Goal: Transaction & Acquisition: Purchase product/service

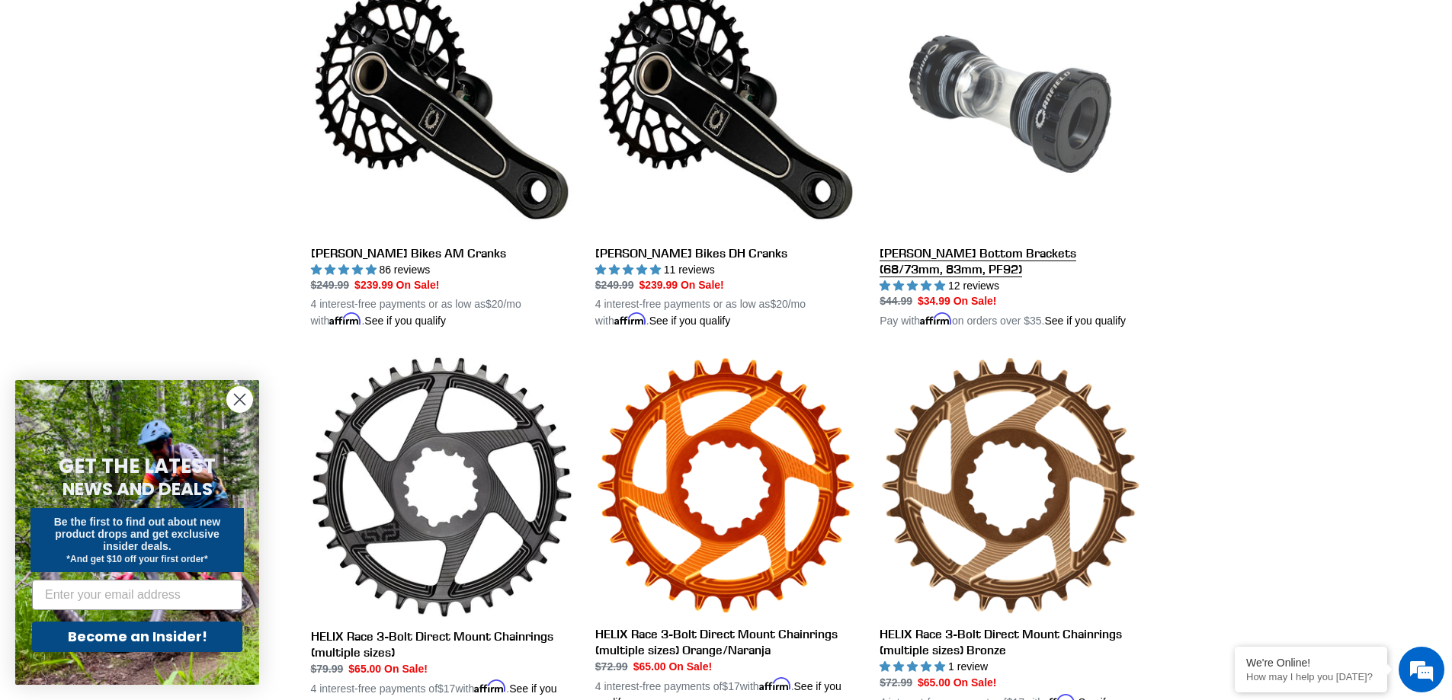
scroll to position [229, 0]
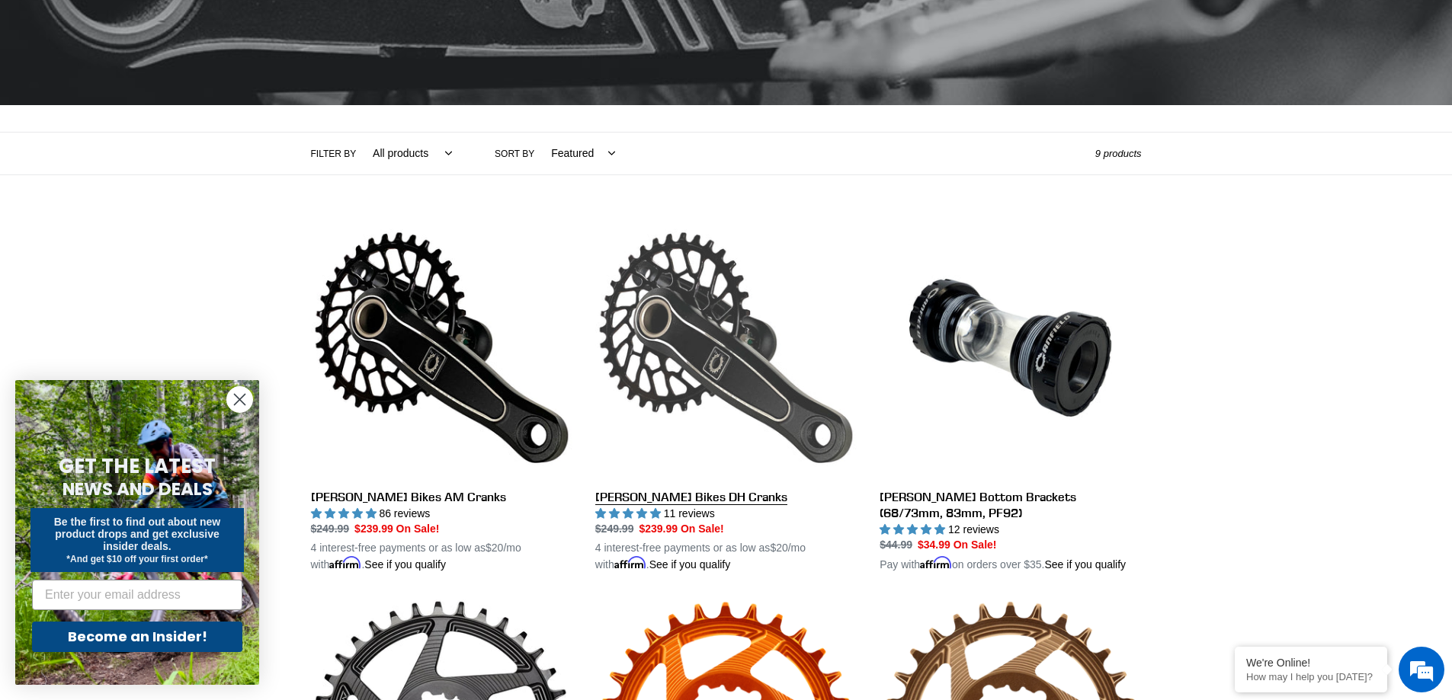
click at [701, 345] on link "Canfield Bikes DH Cranks" at bounding box center [725, 395] width 261 height 357
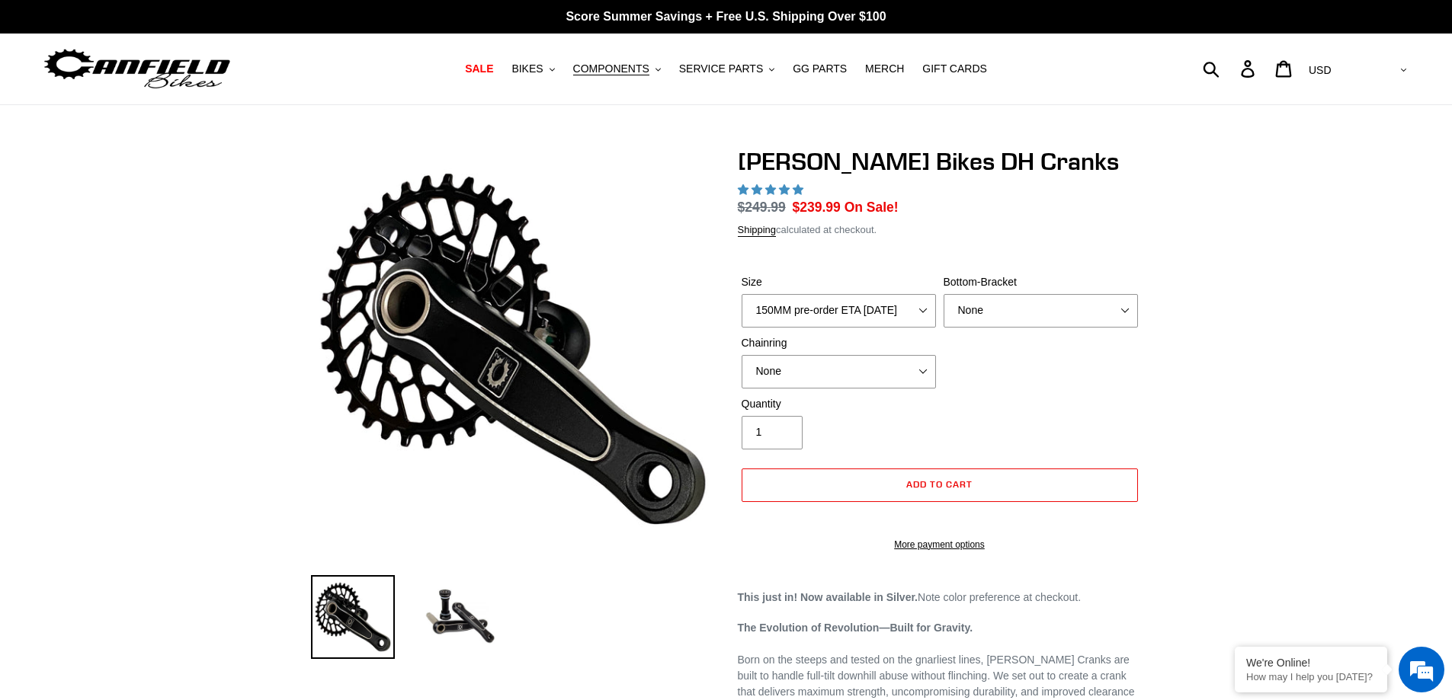
select select "highest-rating"
click at [921, 316] on select "150MM pre-order ETA [DATE] 155MM pre-order ETA [DATE] 160MM pre-order ETA [DATE…" at bounding box center [839, 311] width 194 height 34
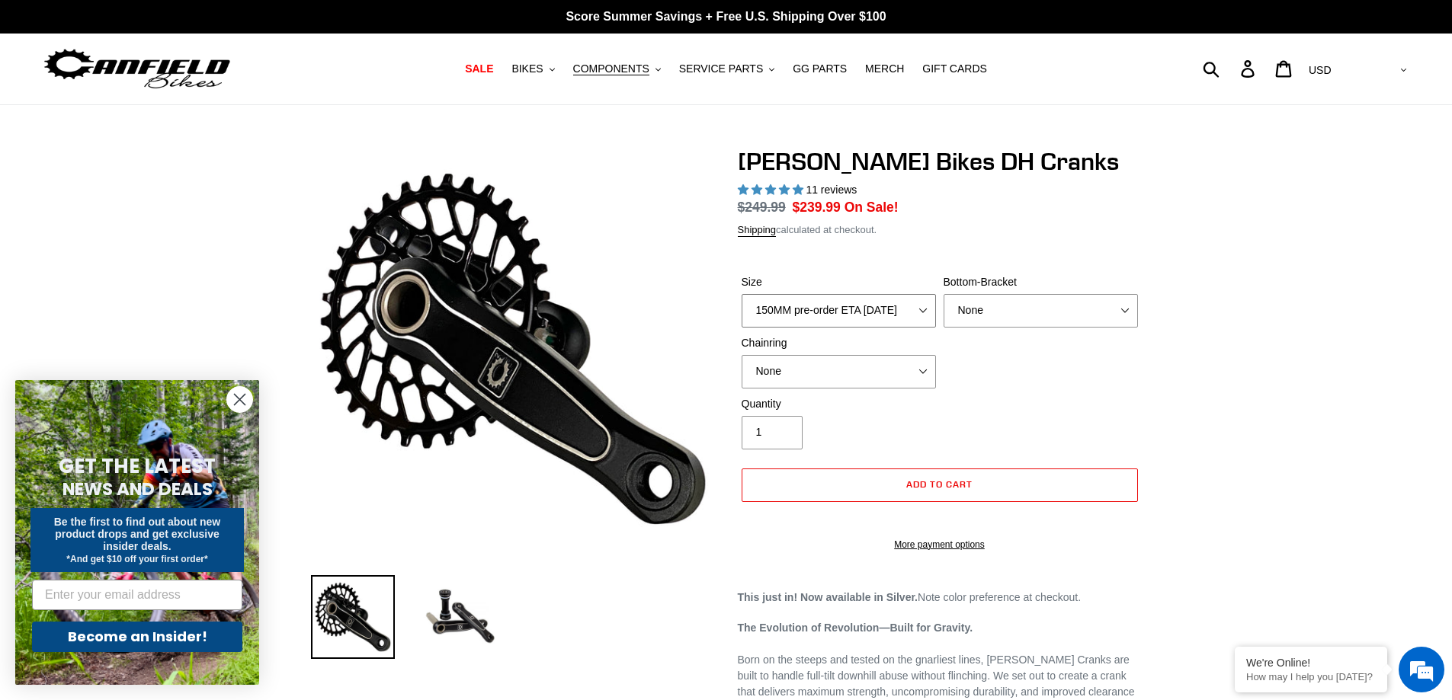
click at [921, 316] on select "150MM pre-order ETA [DATE] 155MM pre-order ETA [DATE] 160MM pre-order ETA [DATE…" at bounding box center [839, 311] width 194 height 34
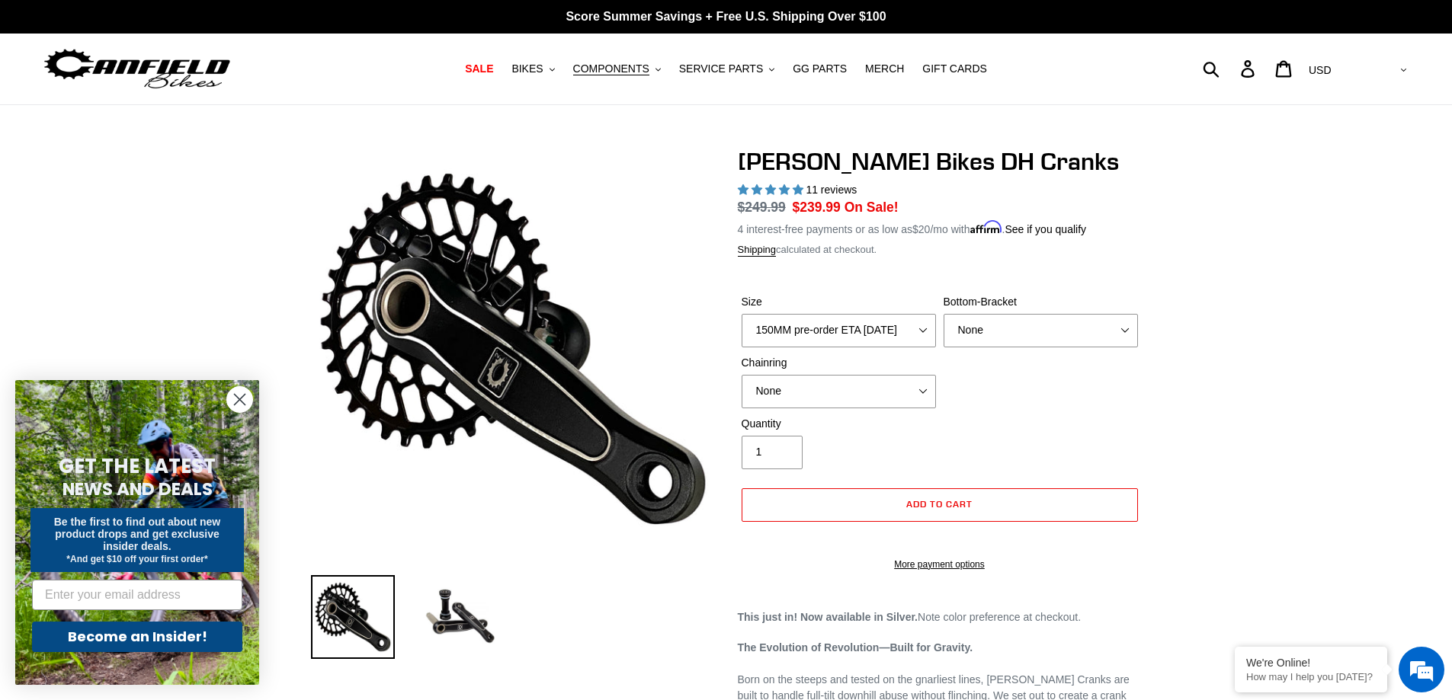
click at [890, 370] on div "Chainring None 34t Round" at bounding box center [839, 381] width 202 height 53
click at [896, 320] on select "150MM pre-order ETA [DATE] 155MM pre-order ETA [DATE] 160MM pre-order ETA [DATE…" at bounding box center [839, 331] width 194 height 34
click at [903, 329] on select "150MM pre-order ETA [DATE] 155MM pre-order ETA [DATE] 160MM pre-order ETA [DATE…" at bounding box center [839, 331] width 194 height 34
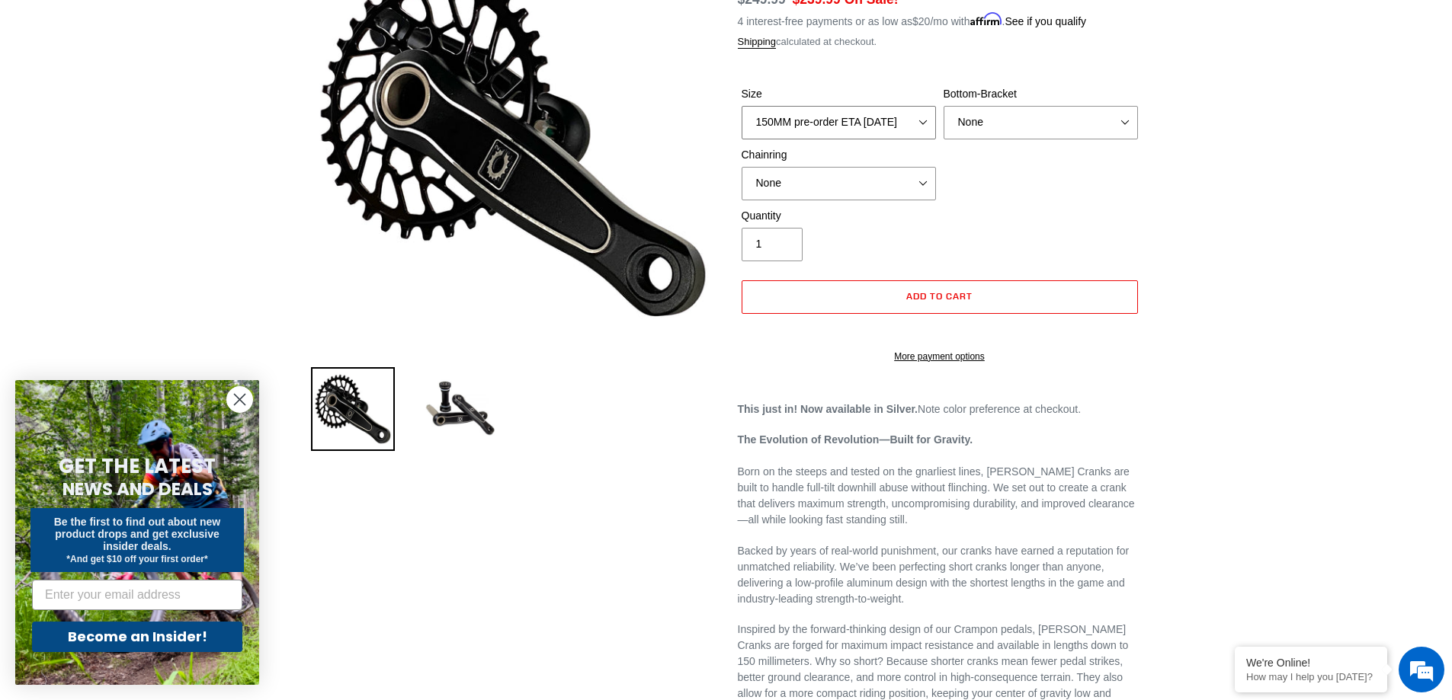
scroll to position [229, 0]
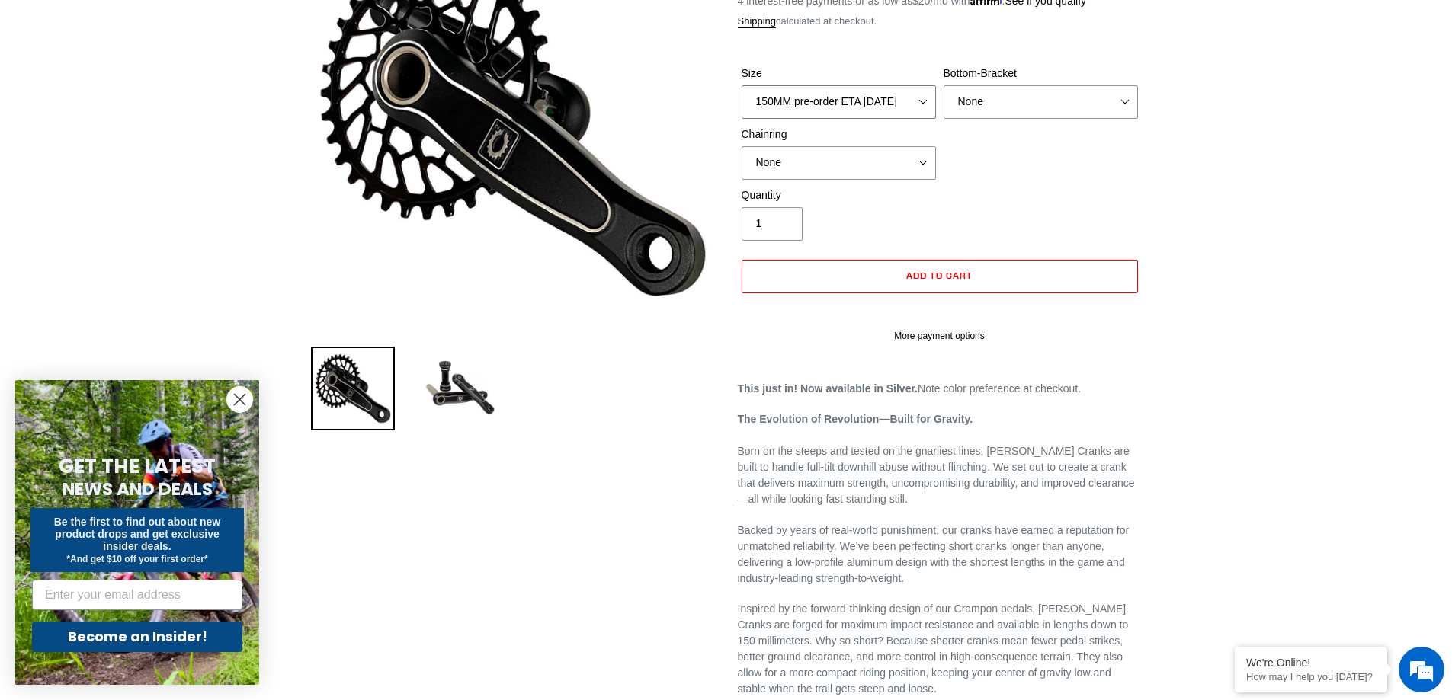
click at [814, 101] on select "150MM pre-order ETA [DATE] 155MM pre-order ETA [DATE] 160MM pre-order ETA [DATE…" at bounding box center [839, 102] width 194 height 34
click at [1293, 170] on div "[PERSON_NAME] Bikes DH Cranks 11 reviews Regular price $249.99 Sale price $239.…" at bounding box center [726, 622] width 1452 height 1408
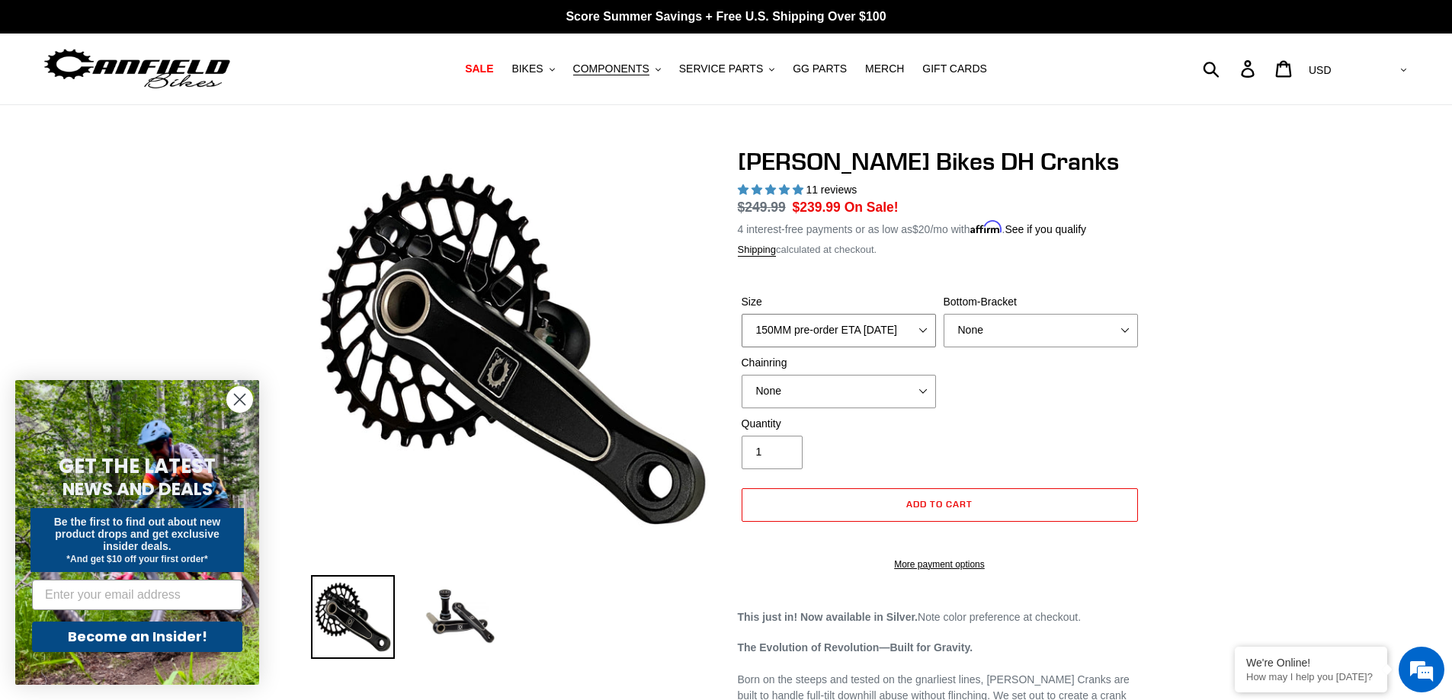
click at [867, 332] on select "150MM pre-order ETA [DATE] 155MM pre-order ETA [DATE] 160MM pre-order ETA [DATE…" at bounding box center [839, 331] width 194 height 34
drag, startPoint x: 867, startPoint y: 332, endPoint x: 928, endPoint y: 316, distance: 62.3
click at [882, 328] on select "150MM pre-order ETA [DATE] 155MM pre-order ETA [DATE] 160MM pre-order ETA [DATE…" at bounding box center [839, 331] width 194 height 34
click at [1009, 319] on select "None BSA Threaded 83mm" at bounding box center [1041, 331] width 194 height 34
select select "BSA Threaded 83mm"
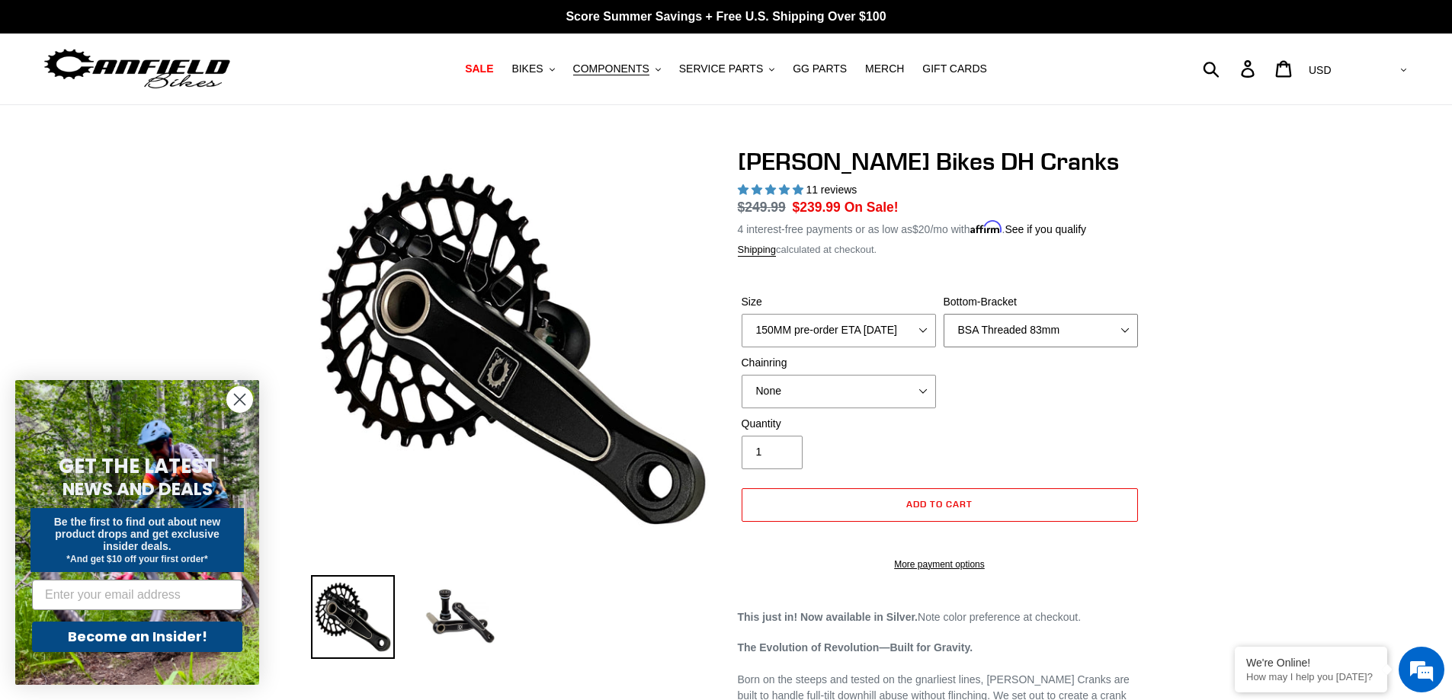
click at [944, 314] on select "None BSA Threaded 83mm" at bounding box center [1041, 331] width 194 height 34
click at [851, 325] on select "150MM pre-order ETA [DATE] 155MM pre-order ETA [DATE] 160MM pre-order ETA [DATE…" at bounding box center [839, 331] width 194 height 34
select select "155MM pre-order ETA [DATE]"
click at [742, 314] on select "150MM pre-order ETA [DATE] 155MM pre-order ETA [DATE] 160MM pre-order ETA [DATE…" at bounding box center [839, 331] width 194 height 34
click at [841, 393] on select "None 34t Round" at bounding box center [839, 392] width 194 height 34
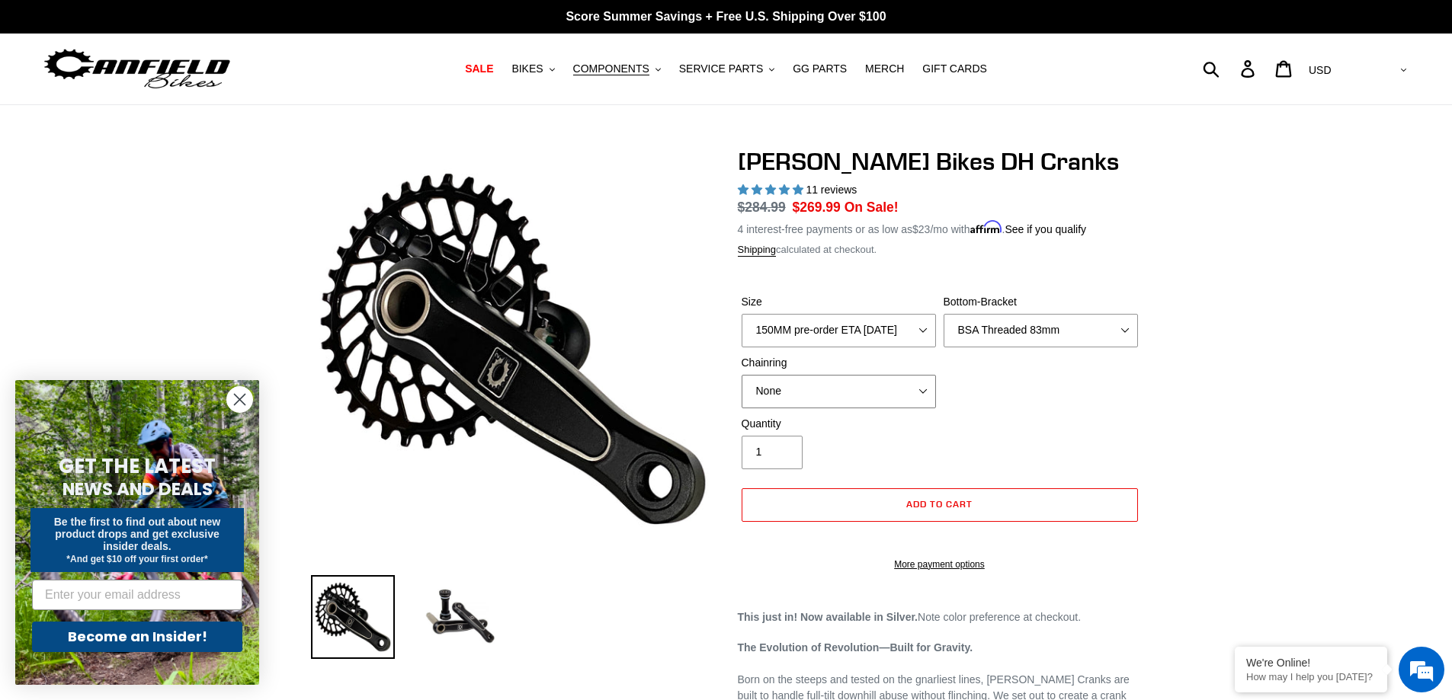
select select "34t Round"
click at [742, 375] on select "None 34t Round" at bounding box center [839, 392] width 194 height 34
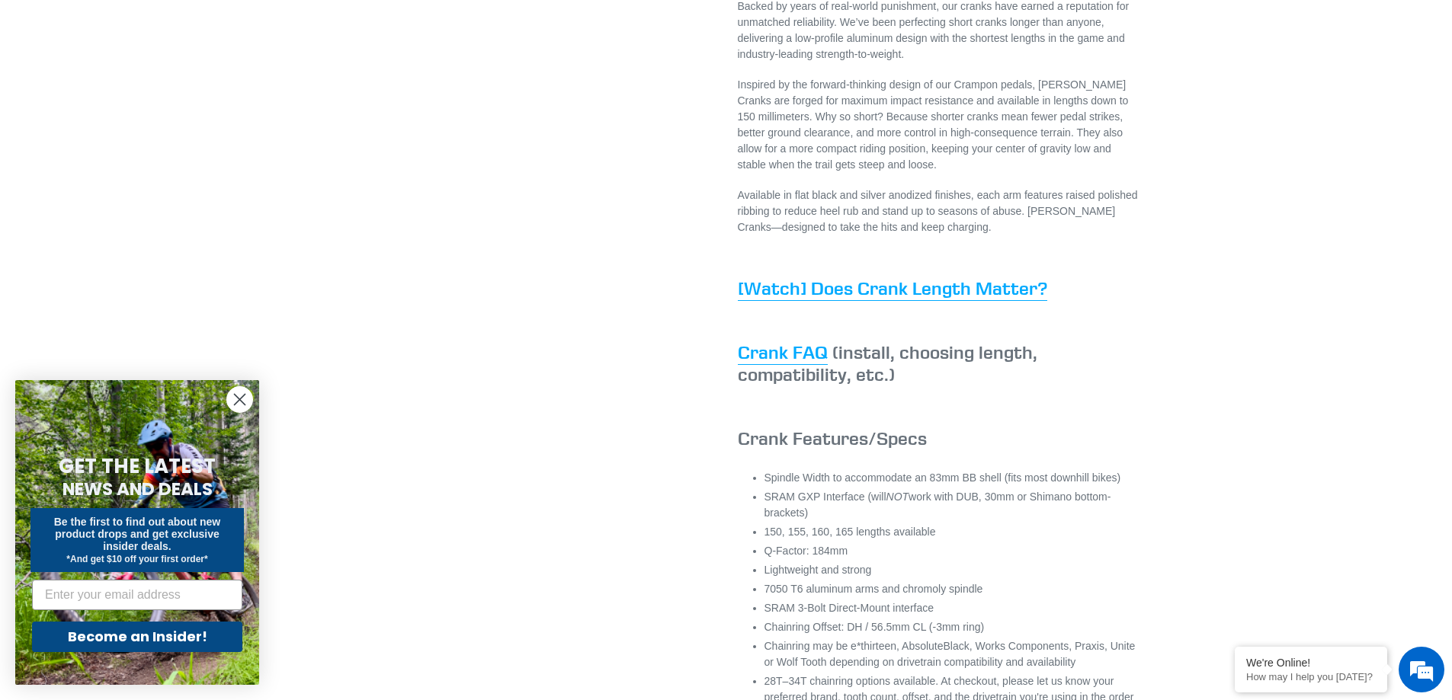
scroll to position [762, 0]
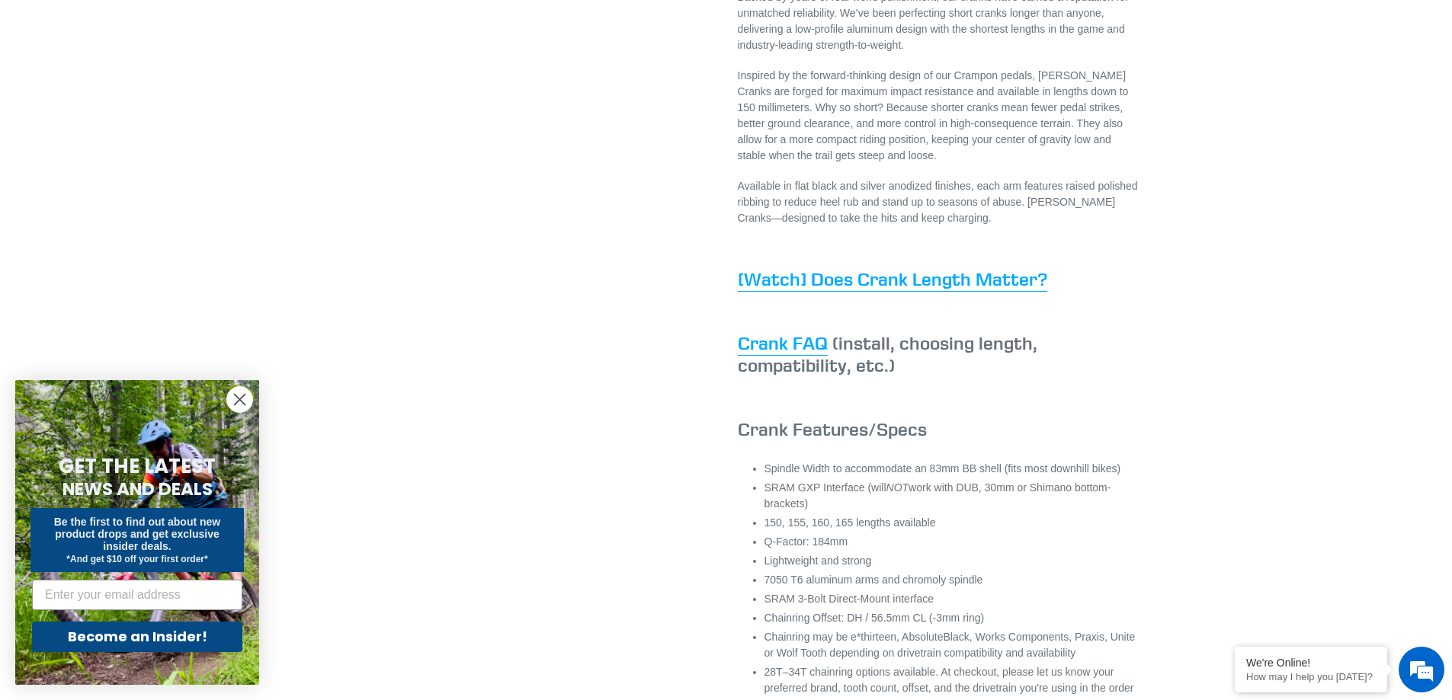
click at [901, 292] on link "[Watch] Does Crank Length Matter?" at bounding box center [892, 280] width 309 height 24
